Goal: Task Accomplishment & Management: Use online tool/utility

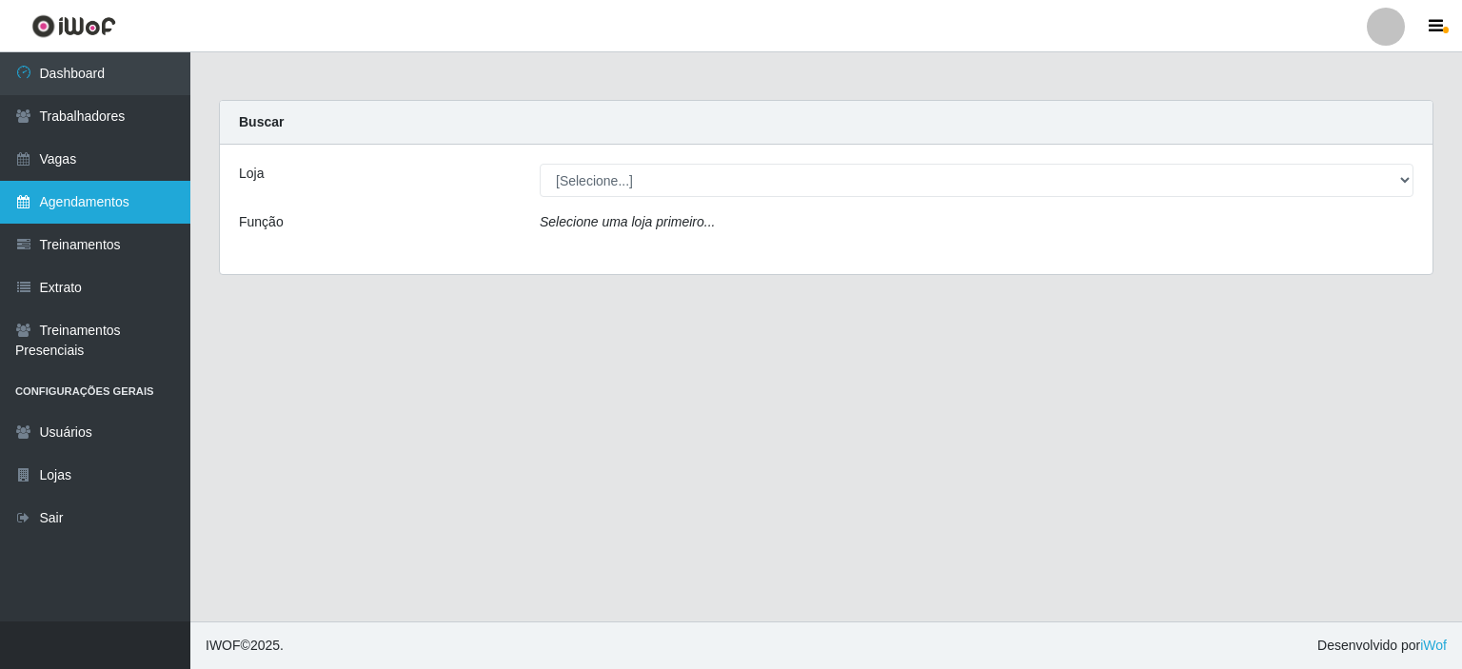
click at [103, 207] on link "Agendamentos" at bounding box center [95, 202] width 190 height 43
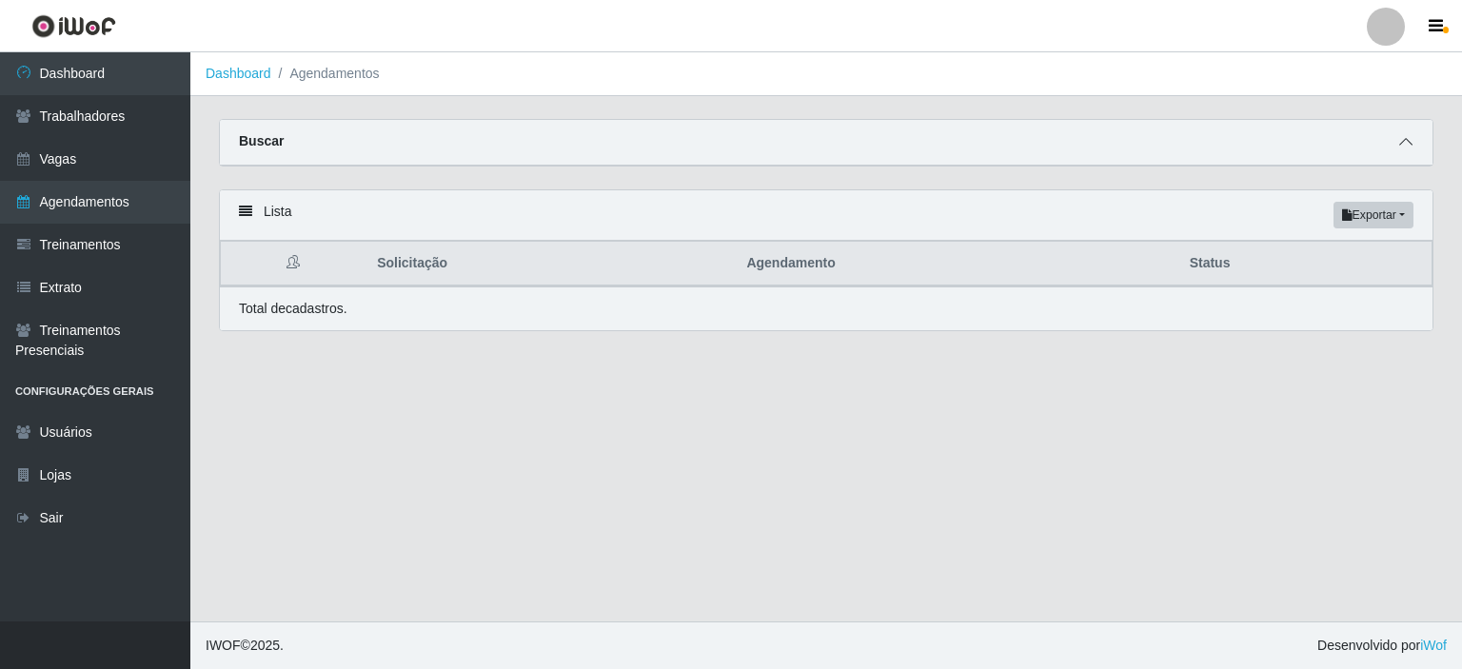
click at [1409, 145] on icon at bounding box center [1405, 141] width 13 height 13
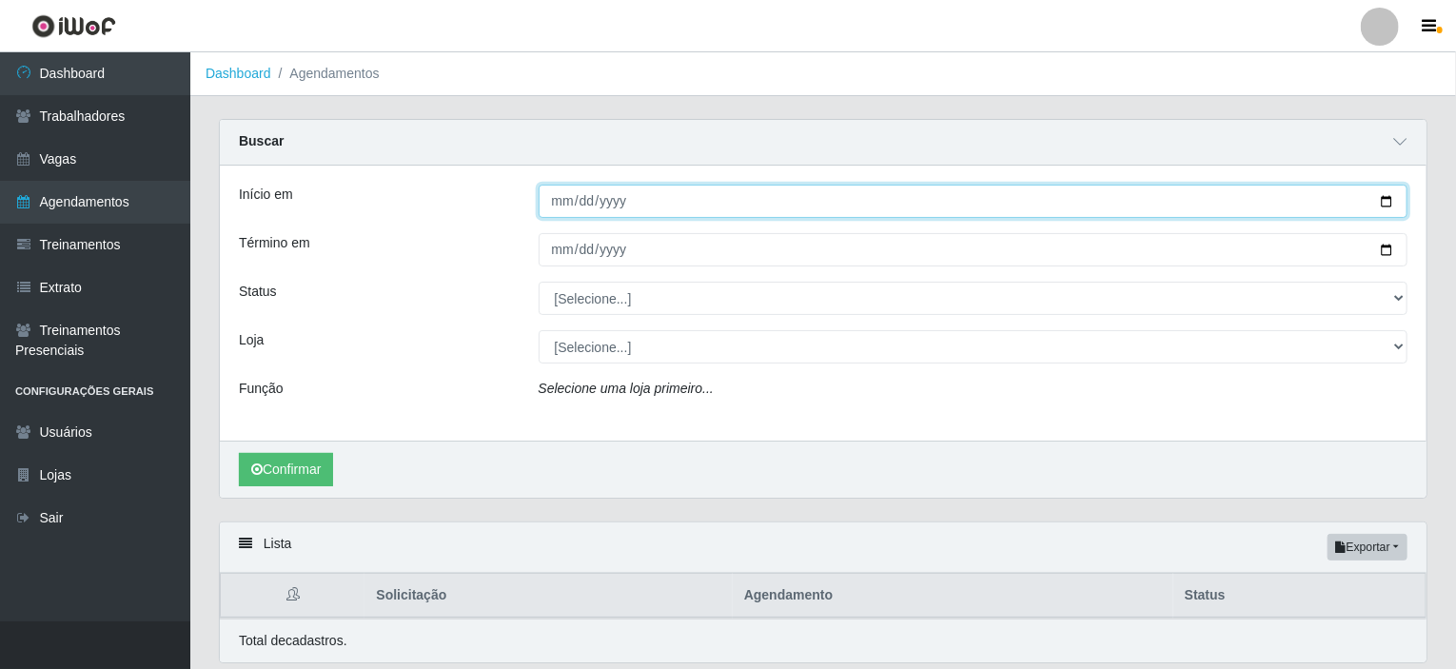
click at [590, 186] on input "Início em" at bounding box center [974, 201] width 870 height 33
click at [1390, 198] on input "Início em" at bounding box center [974, 201] width 870 height 33
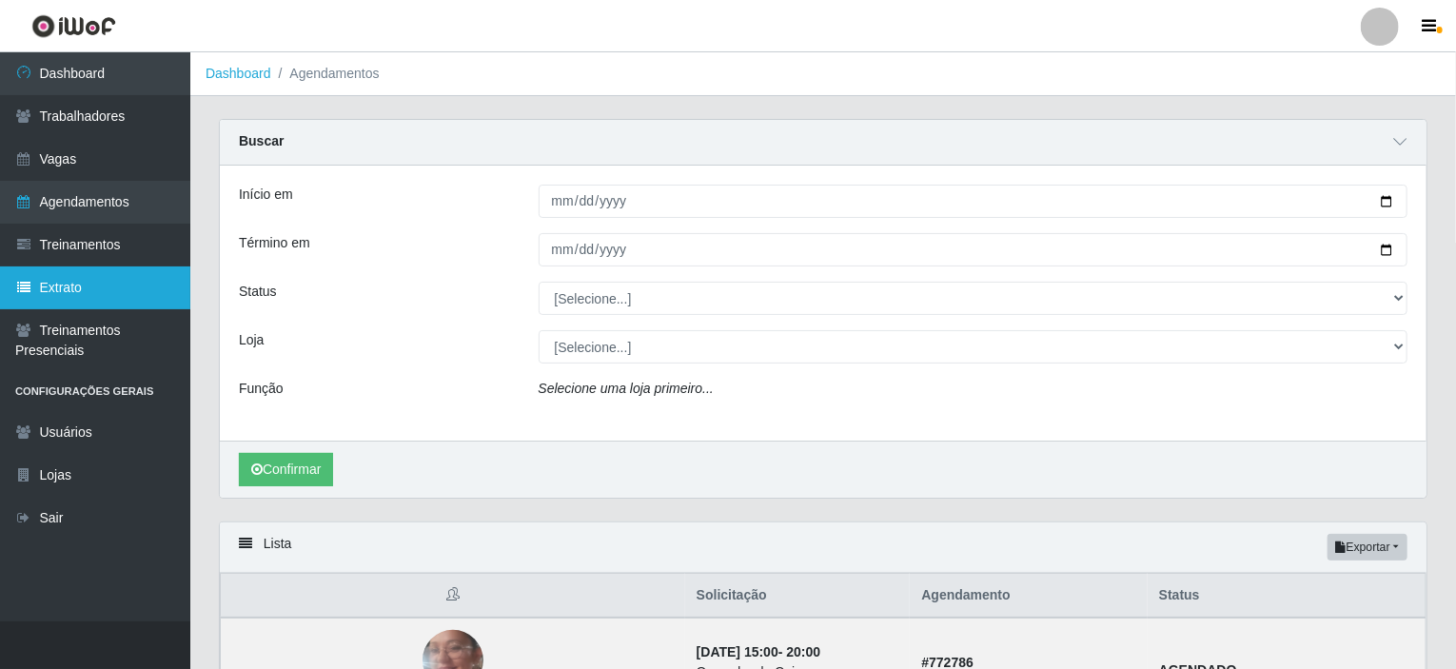
click at [94, 279] on link "Extrato" at bounding box center [95, 288] width 190 height 43
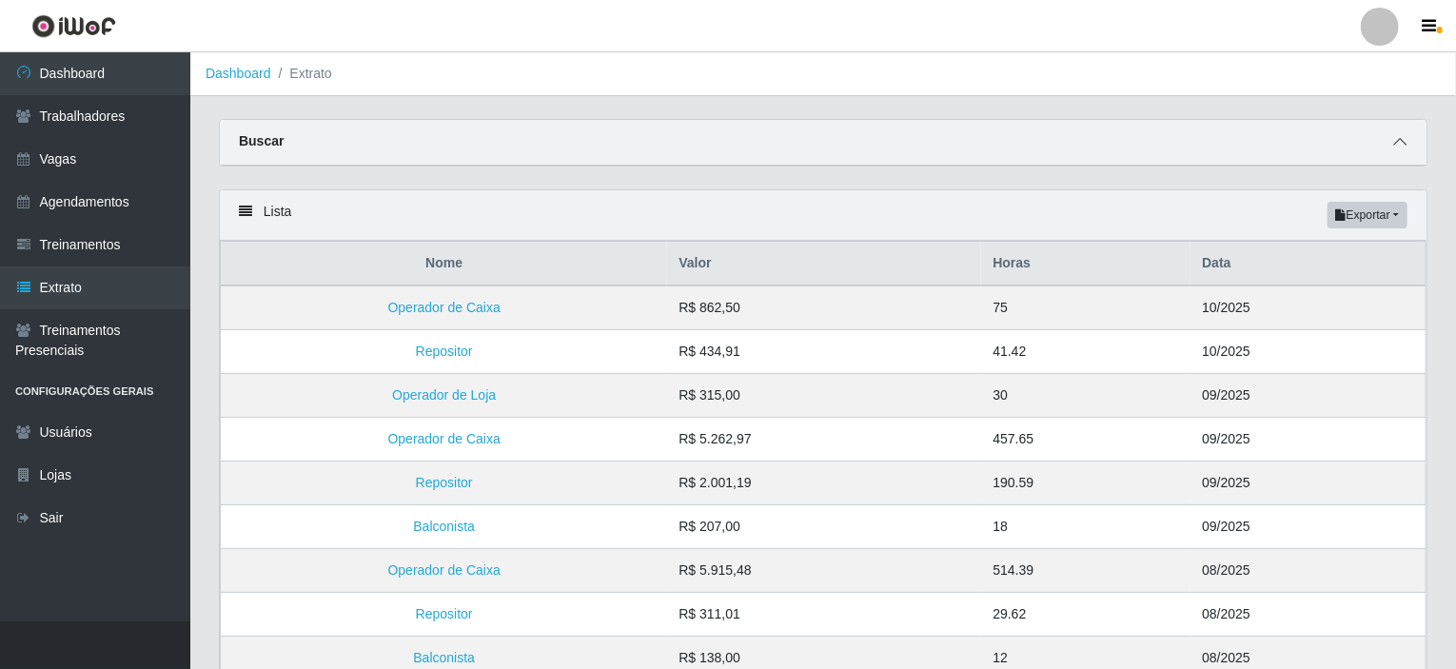
click at [1398, 148] on icon at bounding box center [1399, 141] width 13 height 13
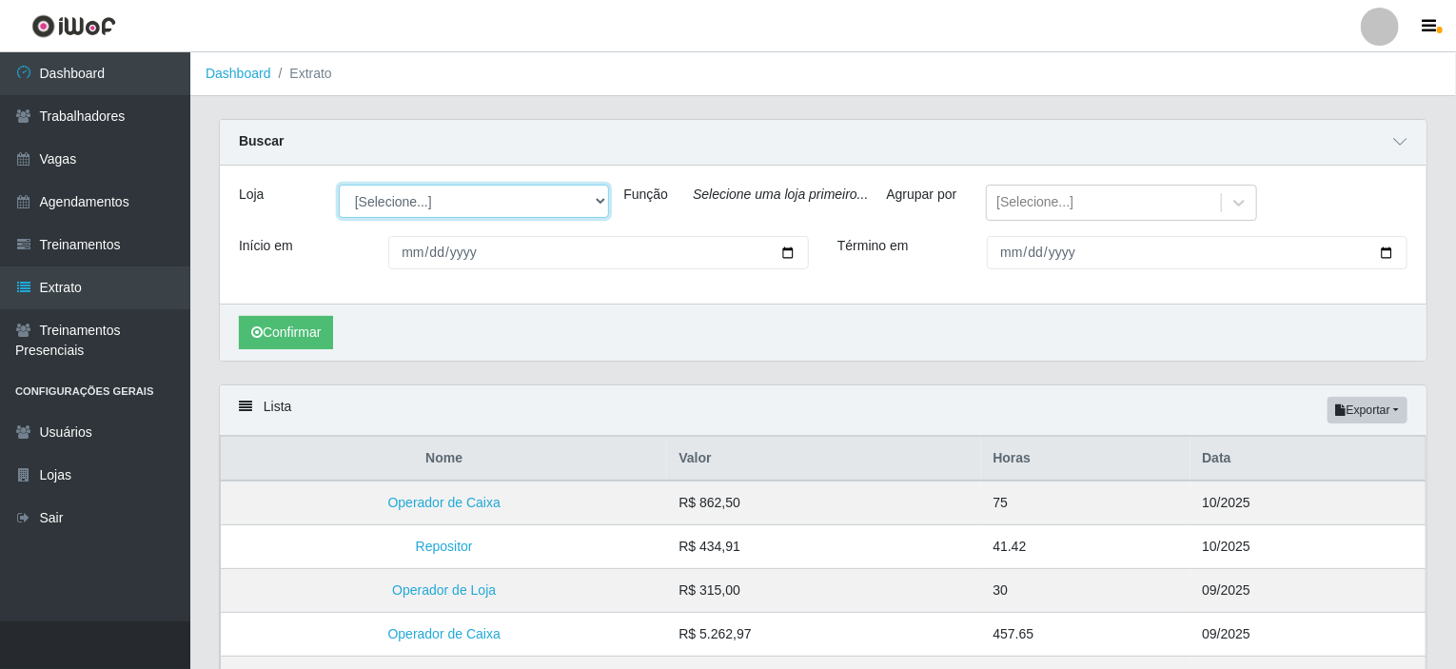
click at [534, 208] on select "[Selecione...] Rede Potiguar 4 - Extremoz Rede Potiguar 5 - Extremoz Rede Potig…" at bounding box center [474, 201] width 270 height 33
select select "80"
click at [339, 185] on select "[Selecione...] Rede Potiguar 4 - Extremoz Rede Potiguar 5 - Extremoz Rede Potig…" at bounding box center [474, 201] width 270 height 33
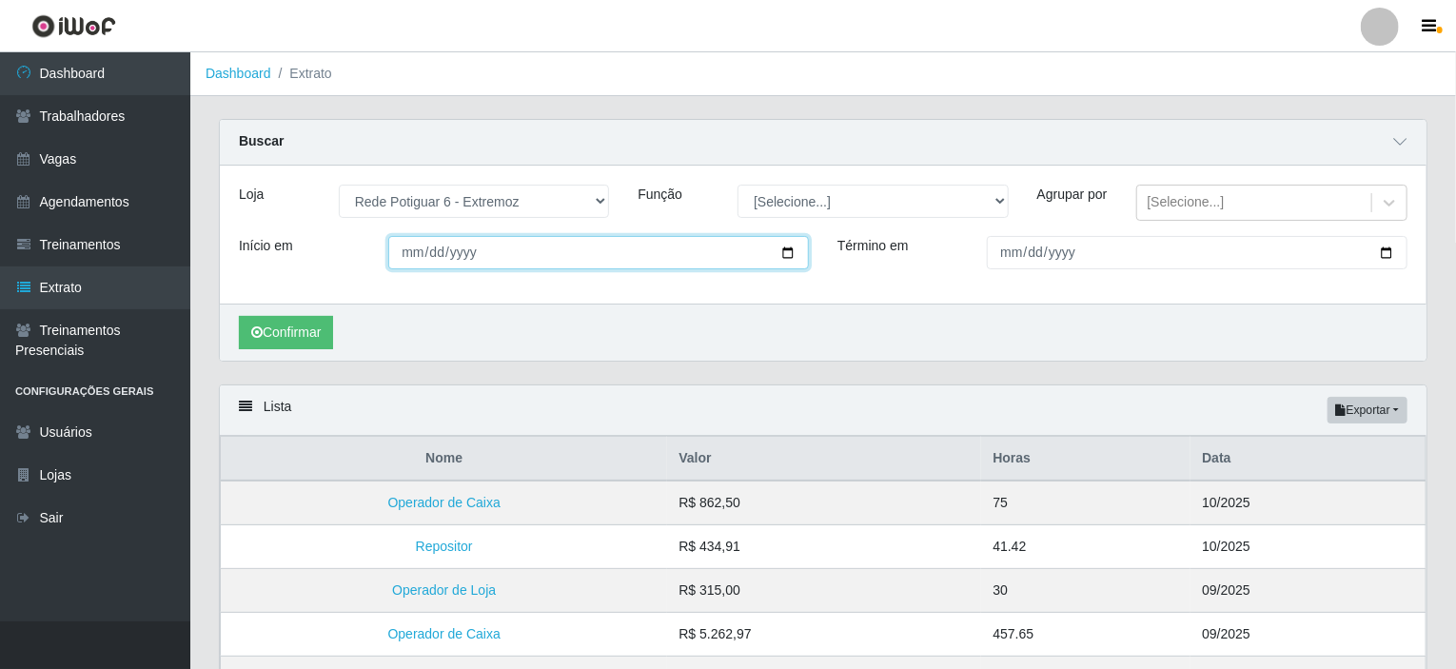
click at [518, 267] on input "Início em" at bounding box center [598, 252] width 421 height 33
click at [785, 262] on input "Início em" at bounding box center [598, 252] width 421 height 33
type input "[DATE]"
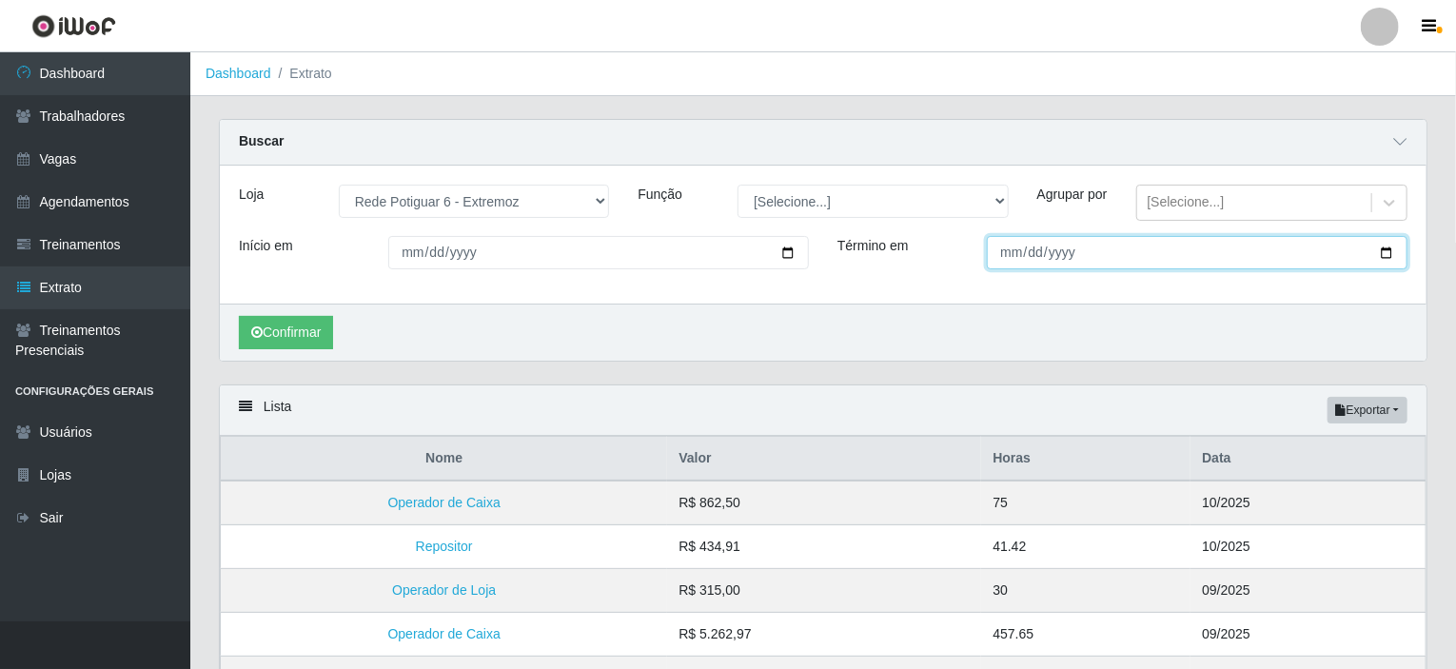
click at [1028, 267] on input "Término em" at bounding box center [1197, 252] width 421 height 33
click at [1390, 267] on input "Término em" at bounding box center [1197, 252] width 421 height 33
type input "[DATE]"
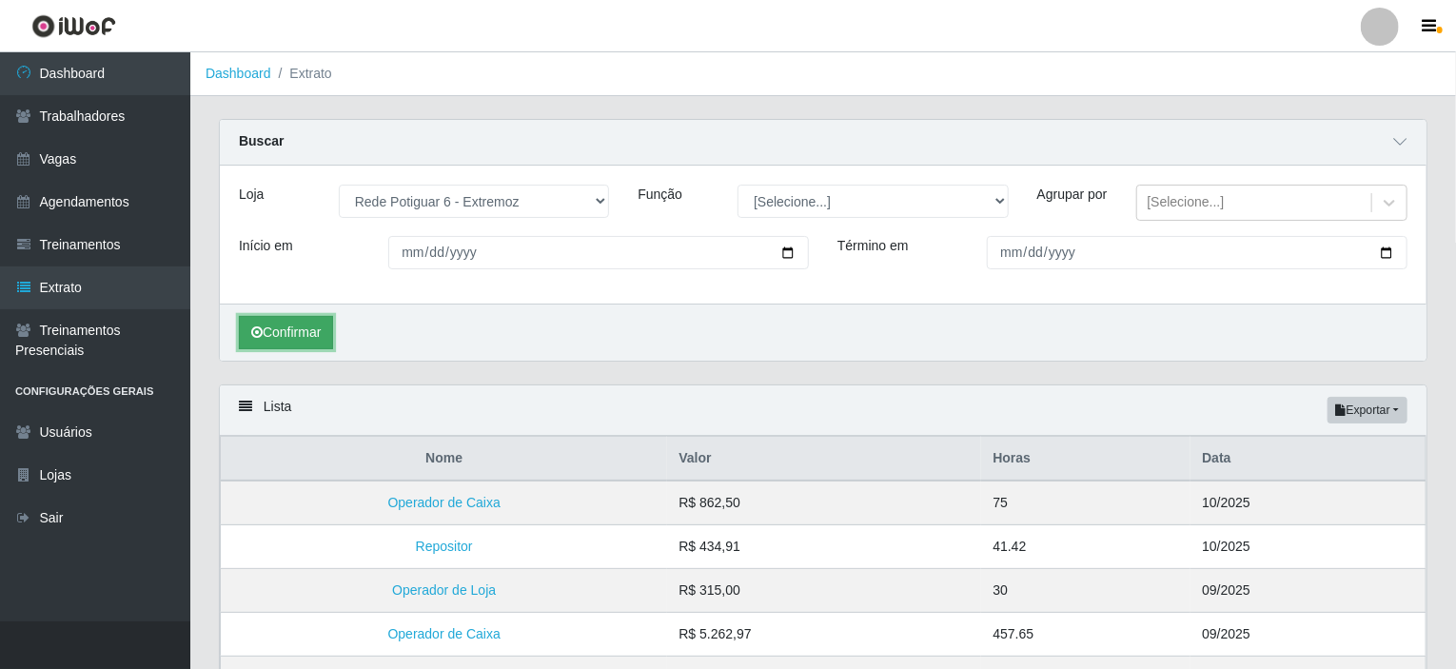
click at [316, 341] on button "Confirmar" at bounding box center [286, 332] width 94 height 33
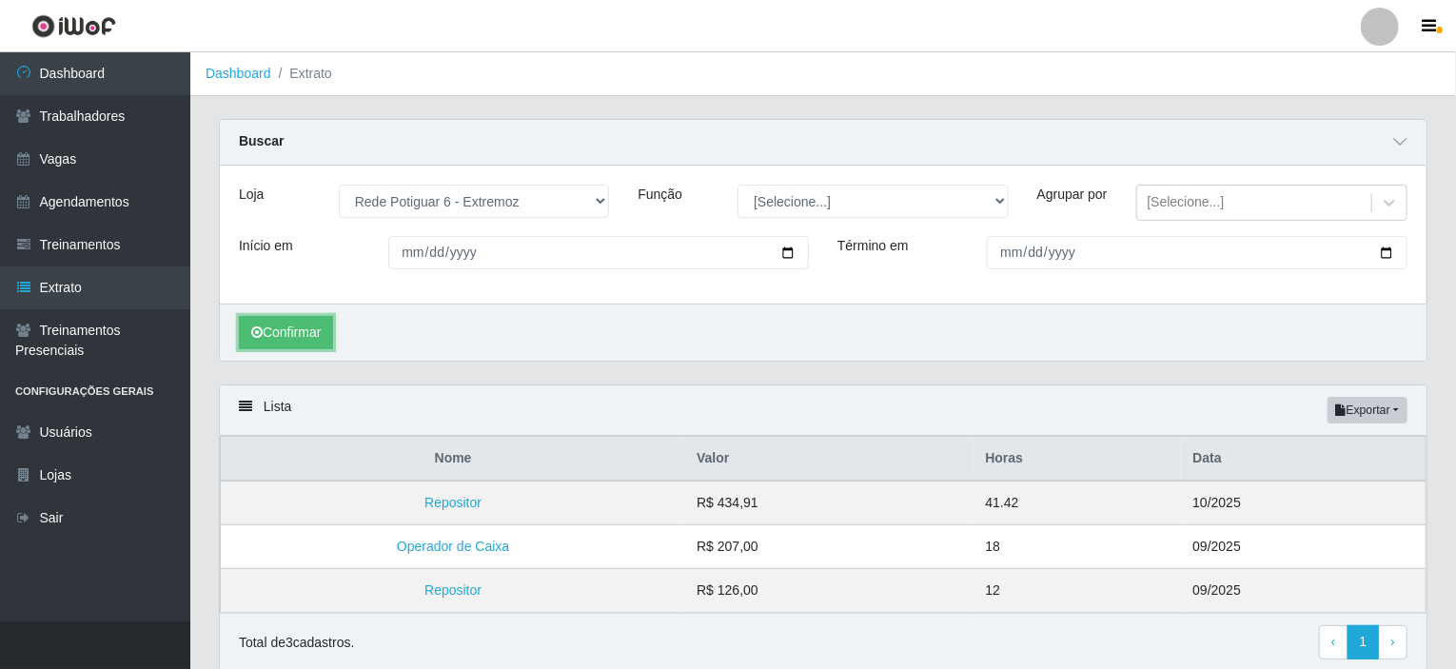
scroll to position [81, 0]
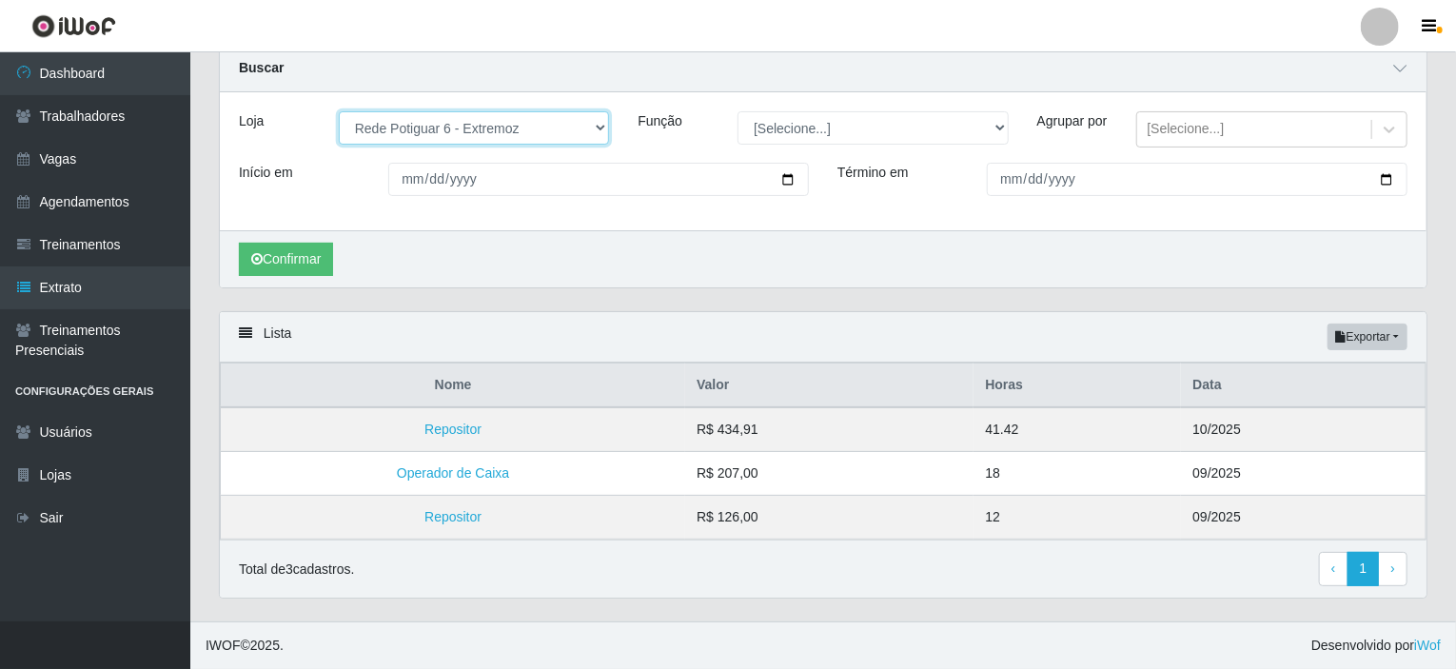
click at [437, 111] on select "[Selecione...] Rede Potiguar 4 - Extremoz Rede Potiguar 5 - Extremoz Rede Potig…" at bounding box center [474, 127] width 270 height 33
click at [339, 111] on select "[Selecione...] Rede Potiguar 4 - Extremoz Rede Potiguar 5 - Extremoz Rede Potig…" at bounding box center [474, 127] width 270 height 33
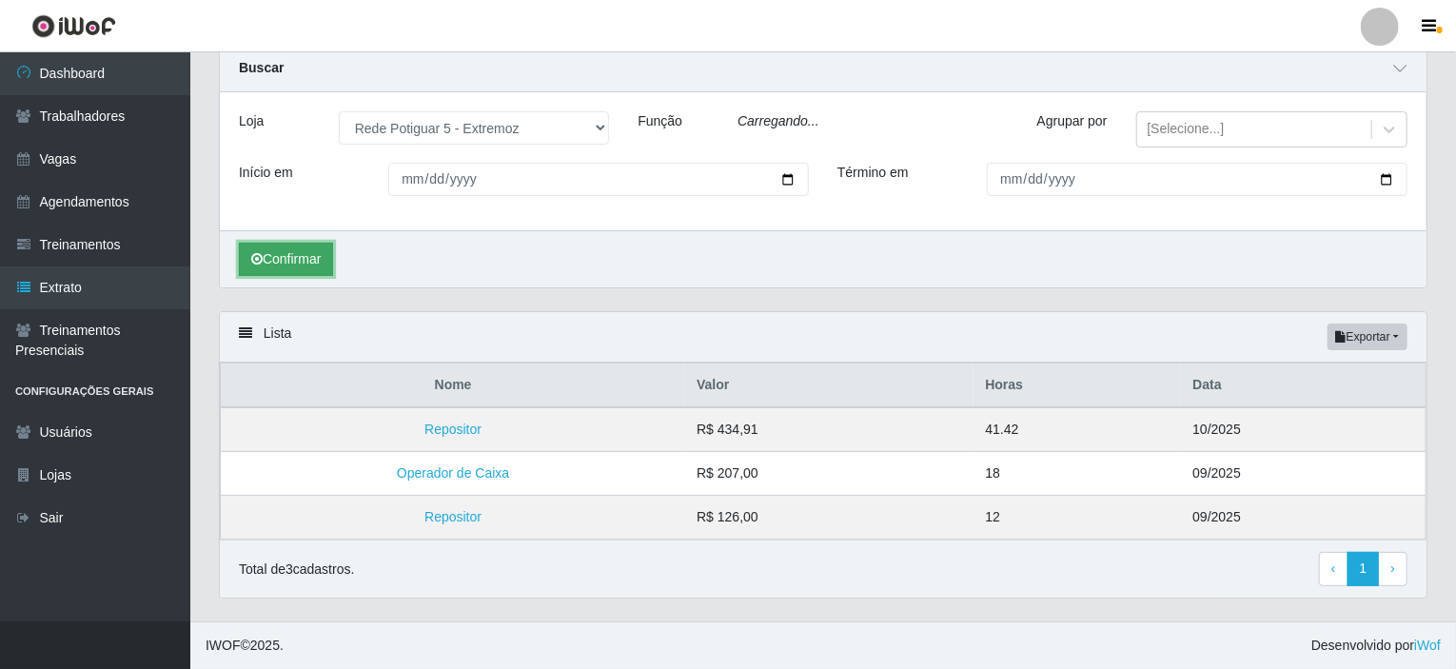
click at [314, 261] on button "Confirmar" at bounding box center [286, 259] width 94 height 33
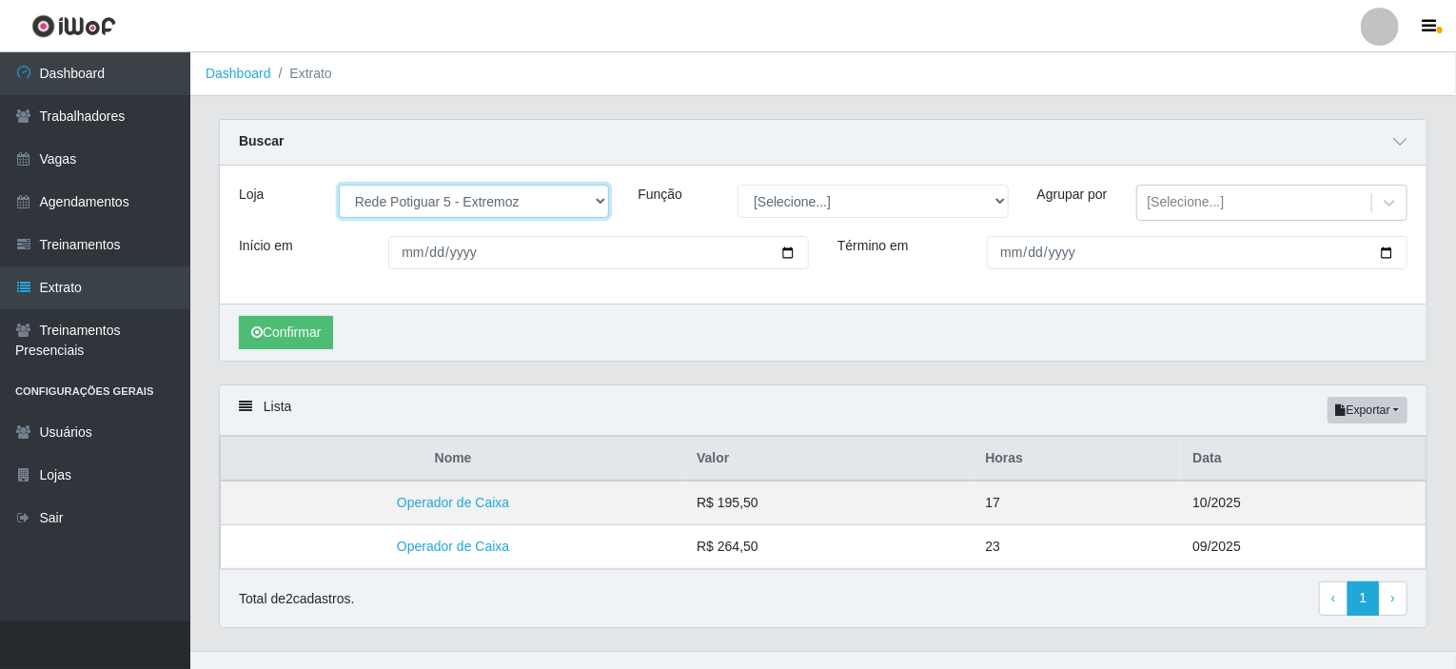
click at [512, 206] on select "[Selecione...] Rede Potiguar 4 - Extremoz Rede Potiguar 5 - Extremoz Rede Potig…" at bounding box center [474, 201] width 270 height 33
select select "78"
click at [339, 185] on select "[Selecione...] Rede Potiguar 4 - Extremoz Rede Potiguar 5 - Extremoz Rede Potig…" at bounding box center [474, 201] width 270 height 33
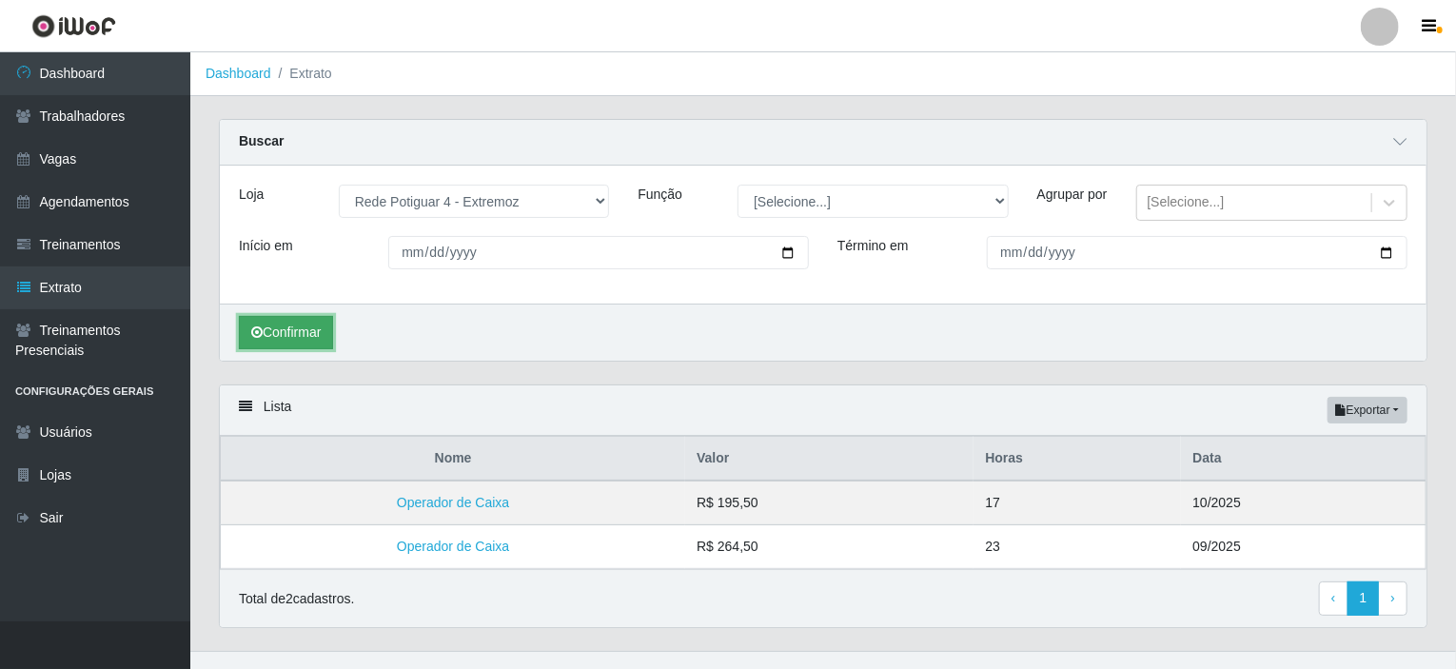
click at [289, 346] on button "Confirmar" at bounding box center [286, 332] width 94 height 33
